Goal: Task Accomplishment & Management: Manage account settings

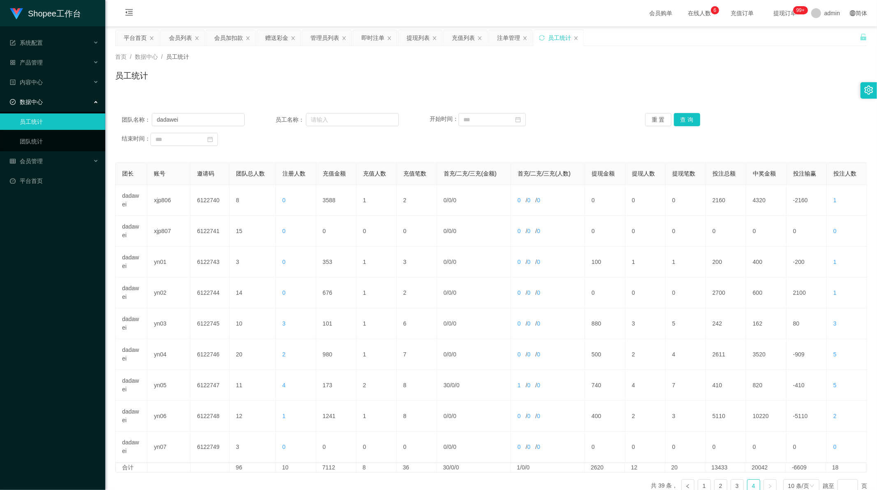
click at [280, 42] on div "赠送彩金" at bounding box center [276, 38] width 23 height 16
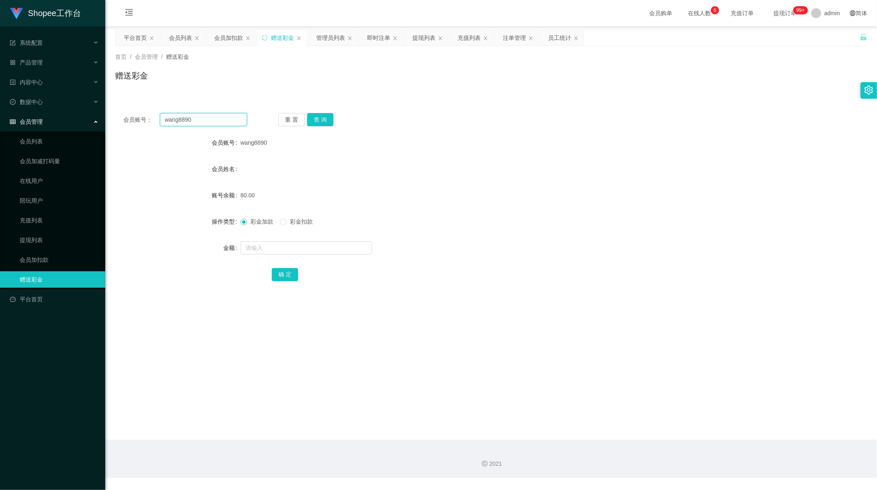
click at [186, 119] on input "wang8890" at bounding box center [204, 119] width 88 height 13
drag, startPoint x: 186, startPoint y: 119, endPoint x: 315, endPoint y: 120, distance: 128.7
click at [188, 120] on input "wang8890" at bounding box center [204, 119] width 88 height 13
paste input "085236500325"
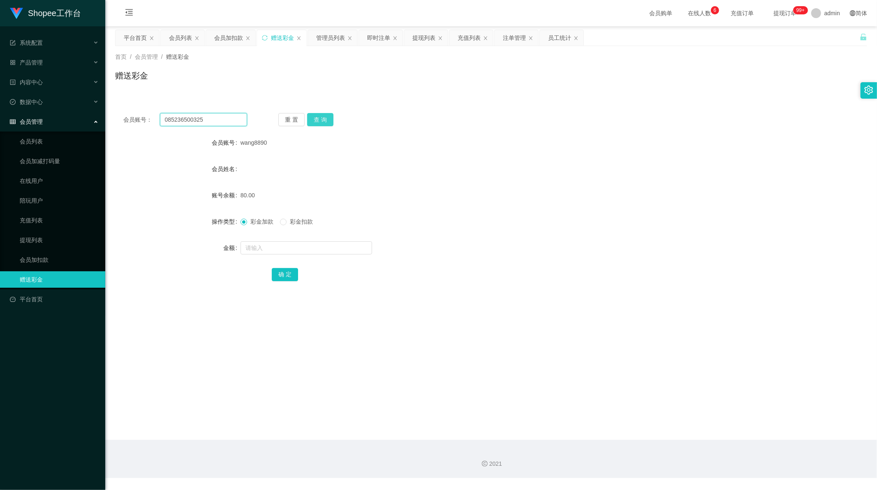
type input "085236500325"
click at [321, 120] on button "查 询" at bounding box center [320, 119] width 26 height 13
click at [259, 249] on input "text" at bounding box center [307, 247] width 132 height 13
click at [271, 245] on input "text" at bounding box center [307, 247] width 132 height 13
paste input "2000"
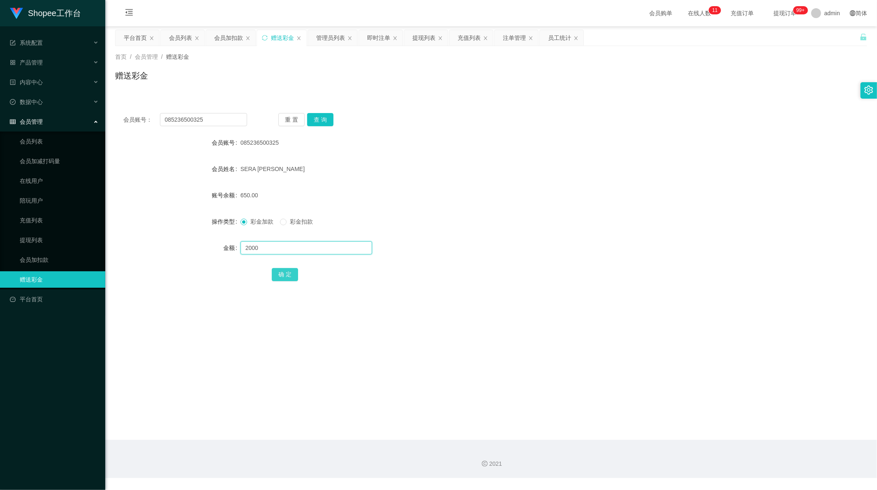
type input "2000"
click at [282, 275] on button "确 定" at bounding box center [285, 274] width 26 height 13
click at [381, 340] on main "关闭左侧 关闭右侧 关闭其它 刷新页面 平台首页 会员列表 会员加扣款 赠送彩金 管理员列表 即时注单 提现列表 充值列表 注单管理 员工统计 首页 / 会员…" at bounding box center [491, 233] width 772 height 414
drag, startPoint x: 445, startPoint y: 187, endPoint x: 400, endPoint y: 150, distance: 58.4
click at [445, 187] on div "2650.00" at bounding box center [460, 195] width 439 height 16
